Goal: Transaction & Acquisition: Purchase product/service

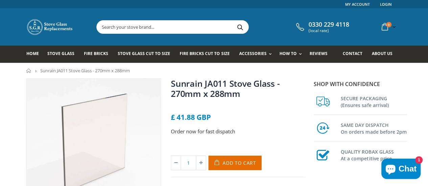
click at [184, 29] on input "text" at bounding box center [210, 27] width 227 height 13
click at [285, 112] on div "Sunrain JA011 Stove Glass - 270mm x 288mm No reviews £ 41.88 GBP Order now for …" at bounding box center [238, 127] width 135 height 99
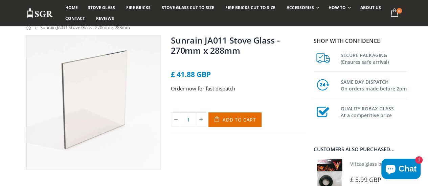
scroll to position [34, 0]
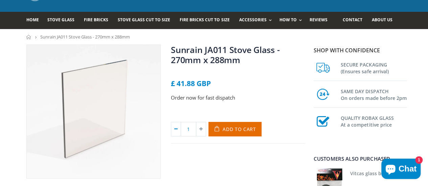
click at [176, 132] on icon at bounding box center [175, 129] width 9 height 14
click at [202, 84] on span "£ 41.88 GBP" at bounding box center [191, 83] width 40 height 9
click at [208, 85] on span "£ 41.88 GBP" at bounding box center [191, 83] width 40 height 9
click at [204, 84] on span "£ 41.88 GBP" at bounding box center [191, 83] width 40 height 9
click at [208, 84] on span "£ 41.88 GBP" at bounding box center [191, 83] width 40 height 9
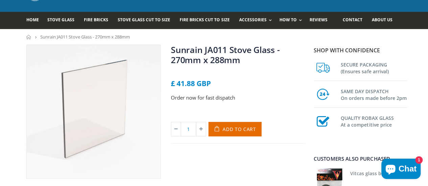
click at [208, 84] on span "£ 41.88 GBP" at bounding box center [191, 83] width 40 height 9
click at [205, 84] on span "£ 41.88 GBP" at bounding box center [191, 83] width 40 height 9
click at [191, 84] on span "£ 41.88 GBP" at bounding box center [191, 83] width 40 height 9
click at [188, 85] on span "£ 41.88 GBP" at bounding box center [191, 83] width 40 height 9
click at [183, 84] on span "£ 41.88 GBP" at bounding box center [191, 83] width 40 height 9
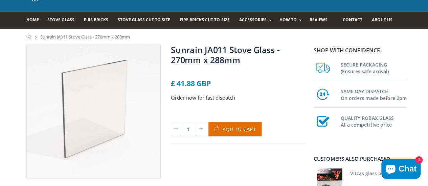
click at [199, 85] on span "£ 41.88 GBP" at bounding box center [191, 83] width 40 height 9
click at [204, 85] on span "£ 41.88 GBP" at bounding box center [191, 83] width 40 height 9
click at [203, 83] on span "£ 41.88 GBP" at bounding box center [191, 83] width 40 height 9
click at [191, 86] on span "£ 41.88 GBP" at bounding box center [191, 83] width 40 height 9
click at [185, 84] on span "£ 41.88 GBP" at bounding box center [191, 83] width 40 height 9
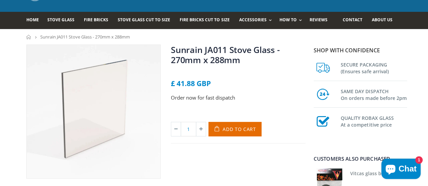
click at [172, 87] on span "£ 41.88 GBP" at bounding box center [191, 83] width 40 height 9
click at [172, 84] on span "£ 41.88 GBP" at bounding box center [191, 83] width 40 height 9
